Goal: Task Accomplishment & Management: Manage account settings

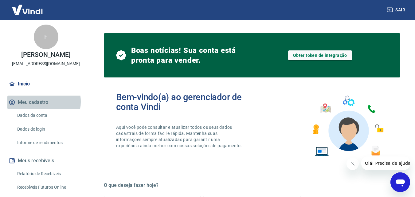
click at [40, 102] on button "Meu cadastro" at bounding box center [45, 103] width 77 height 14
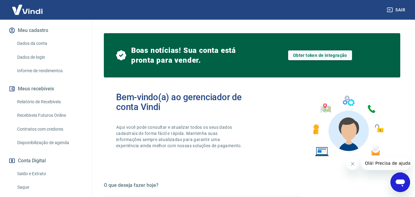
scroll to position [124, 0]
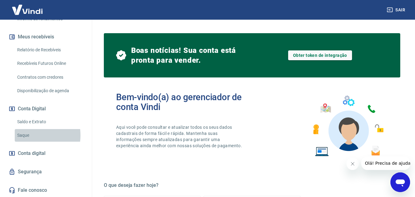
click at [26, 135] on link "Saque" at bounding box center [50, 135] width 70 height 13
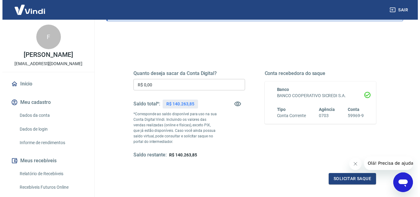
scroll to position [61, 0]
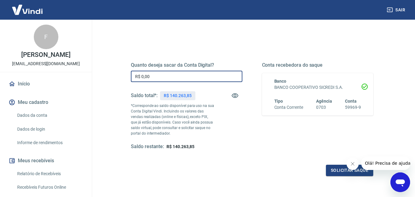
drag, startPoint x: 166, startPoint y: 78, endPoint x: 314, endPoint y: 124, distance: 155.2
click at [81, 79] on div "Sair F [PERSON_NAME] [EMAIL_ADDRESS][DOMAIN_NAME] Início Meu cadastro Dados da …" at bounding box center [207, 37] width 415 height 197
type input "R$ 20.000,00"
click at [334, 169] on button "Solicitar saque" at bounding box center [349, 170] width 47 height 11
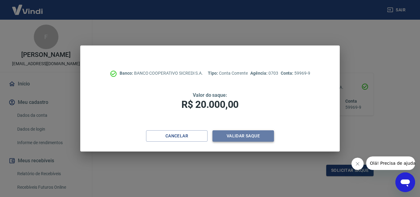
click at [236, 134] on button "Validar saque" at bounding box center [242, 135] width 61 height 11
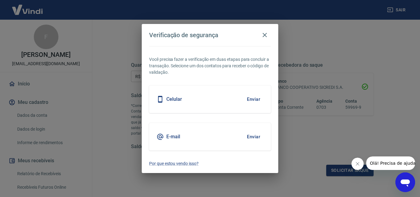
click at [255, 97] on button "Enviar" at bounding box center [253, 99] width 20 height 13
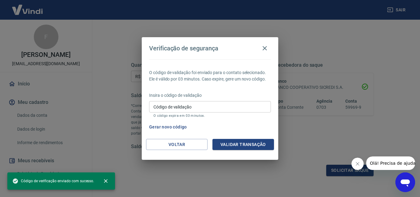
click at [188, 110] on input "Código de validação" at bounding box center [210, 106] width 122 height 11
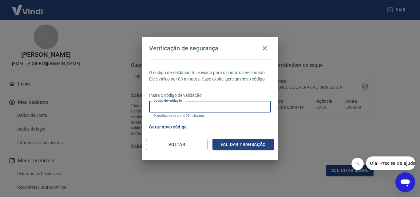
click at [248, 128] on div "Gerar novo código" at bounding box center [209, 126] width 124 height 11
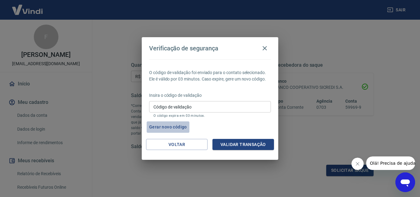
click at [175, 127] on button "Gerar novo código" at bounding box center [168, 126] width 43 height 11
click at [177, 108] on input "Código de validação" at bounding box center [210, 106] width 122 height 11
click at [228, 53] on div "Verificação de segurança" at bounding box center [210, 48] width 122 height 12
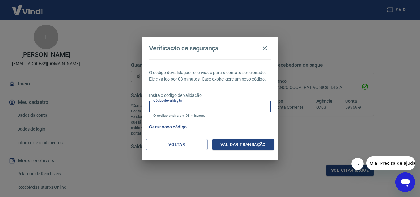
click at [198, 105] on input "Código de validação" at bounding box center [210, 106] width 122 height 11
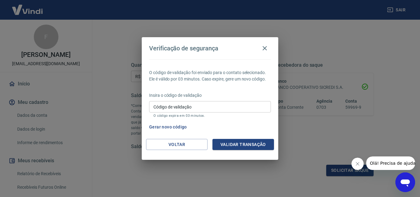
click at [214, 77] on p "O código de validação foi enviado para o contato selecionado. Ele é válido por …" at bounding box center [210, 75] width 122 height 13
click at [265, 51] on icon "button" at bounding box center [264, 48] width 7 height 7
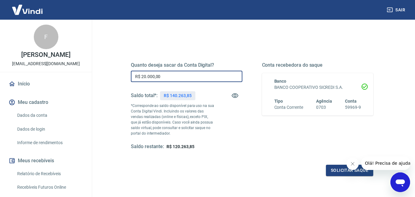
click at [174, 77] on input "R$ 20.000,00" at bounding box center [187, 76] width 112 height 11
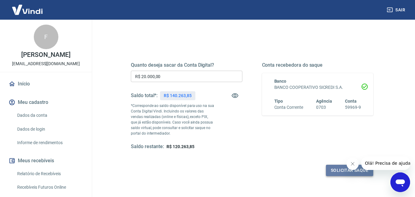
click at [346, 173] on button "Solicitar saque" at bounding box center [349, 170] width 47 height 11
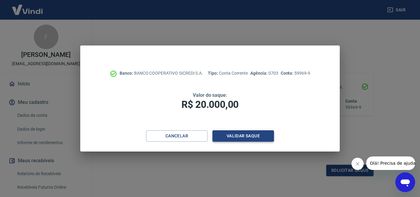
click at [229, 138] on button "Validar saque" at bounding box center [242, 135] width 61 height 11
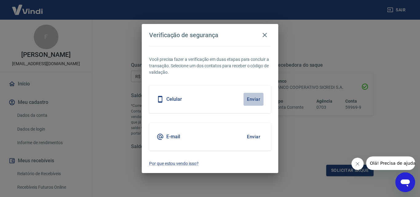
click at [249, 102] on button "Enviar" at bounding box center [253, 99] width 20 height 13
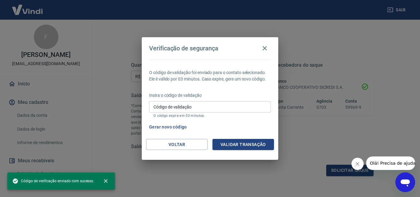
click at [219, 106] on input "Código de validação" at bounding box center [210, 106] width 122 height 11
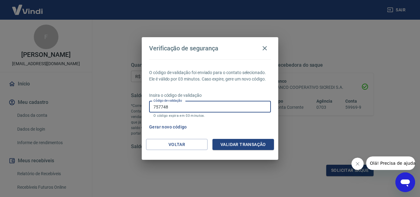
type input "757748"
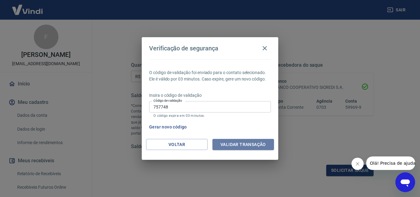
click at [243, 143] on button "Validar transação" at bounding box center [242, 144] width 61 height 11
